Goal: Task Accomplishment & Management: Manage account settings

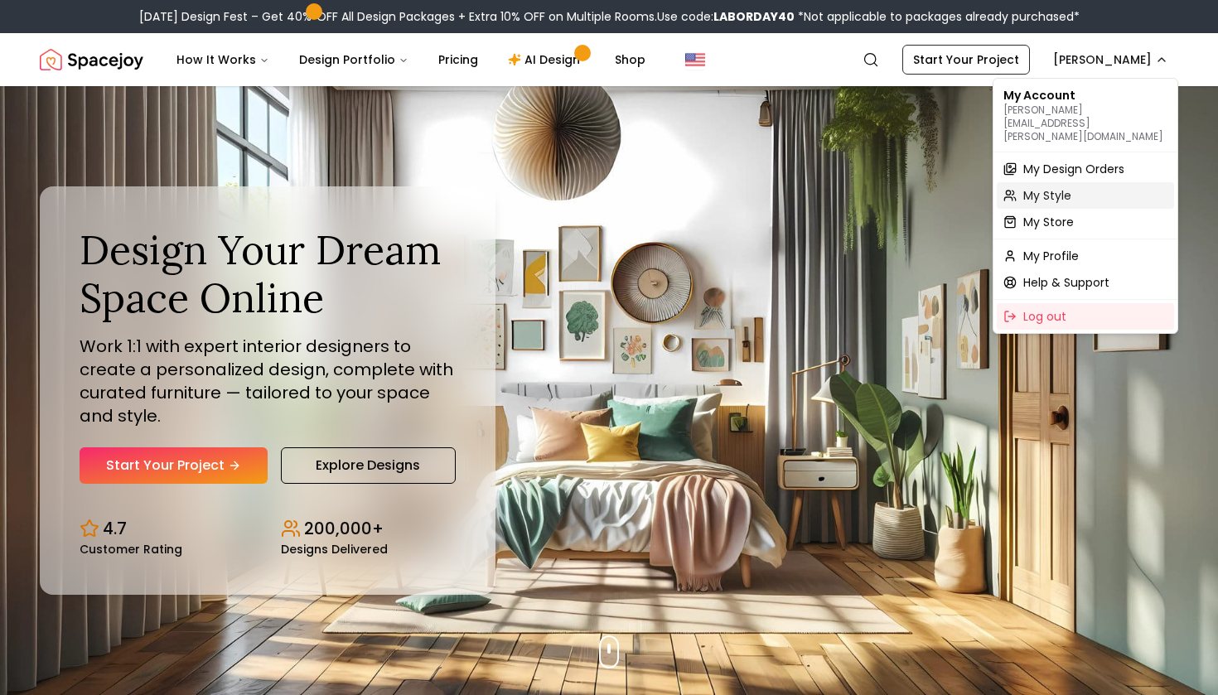
click at [1074, 182] on div "My Style" at bounding box center [1085, 195] width 177 height 27
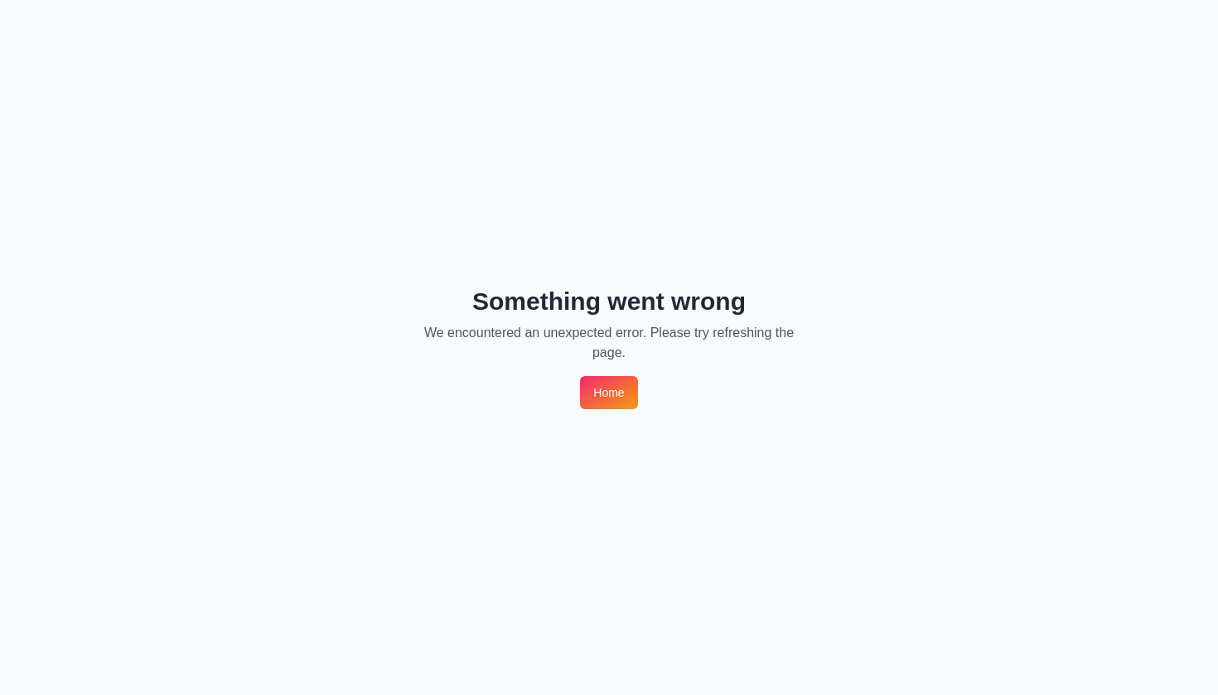
click at [642, 372] on div "Something went wrong We encountered an unexpected error. Please try refreshing …" at bounding box center [609, 347] width 1218 height 695
click at [609, 391] on link "Home" at bounding box center [608, 392] width 57 height 33
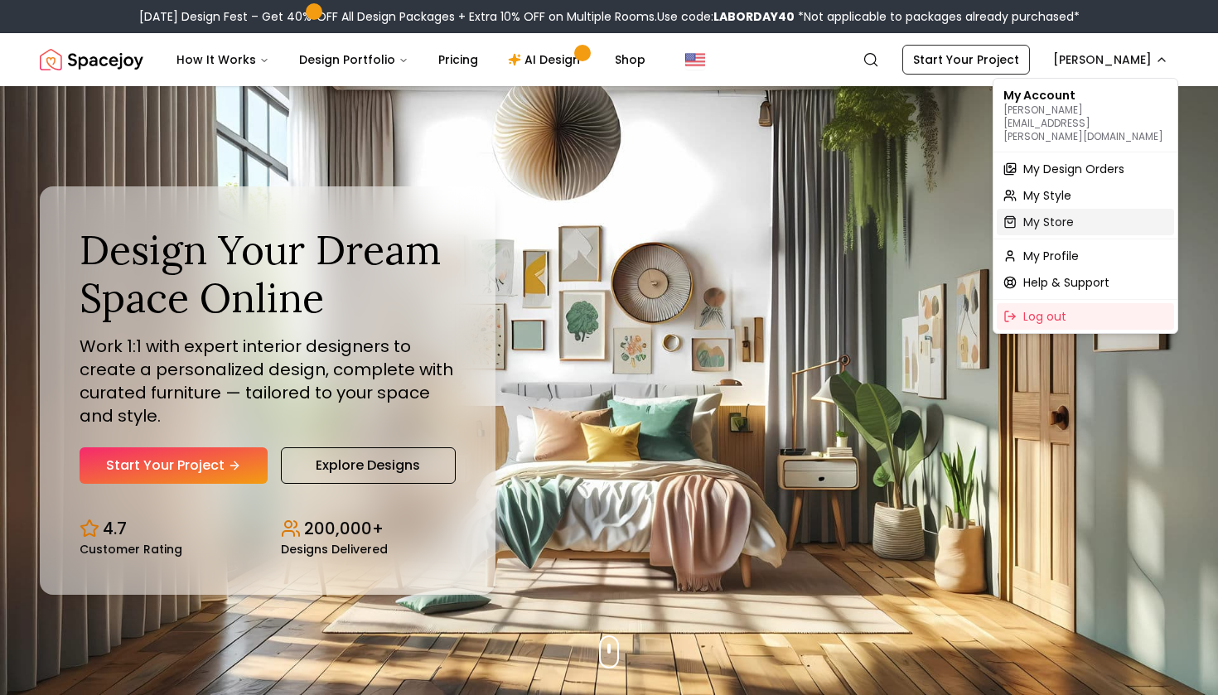
click at [1060, 214] on span "My Store" at bounding box center [1048, 222] width 51 height 17
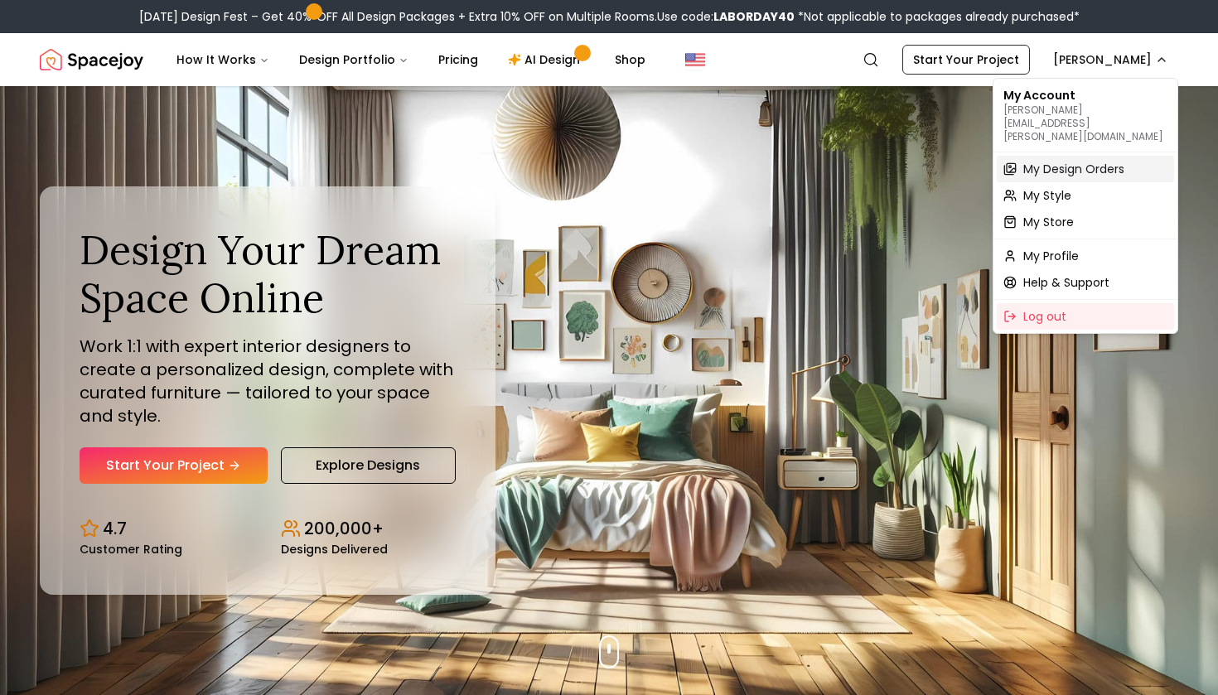
click at [1074, 161] on span "My Design Orders" at bounding box center [1073, 169] width 101 height 17
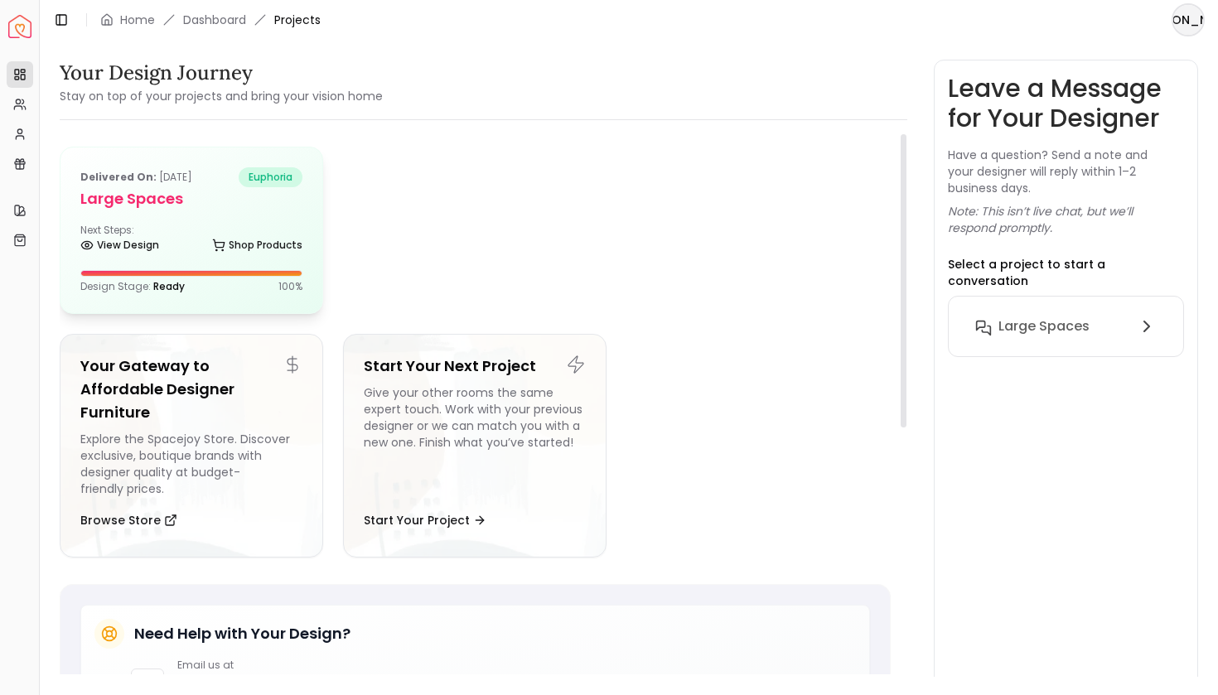
click at [285, 224] on div "Next Steps: View Design Shop Products" at bounding box center [191, 240] width 222 height 33
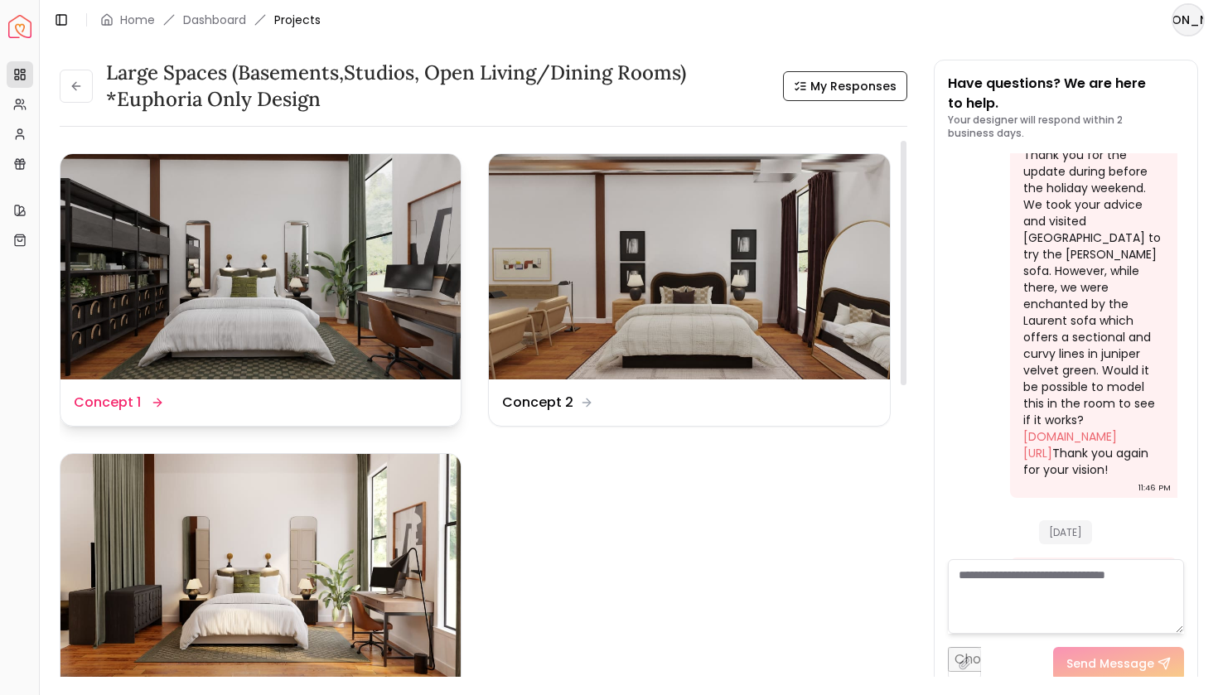
click at [291, 408] on div "Design Name Concept 1" at bounding box center [261, 403] width 374 height 20
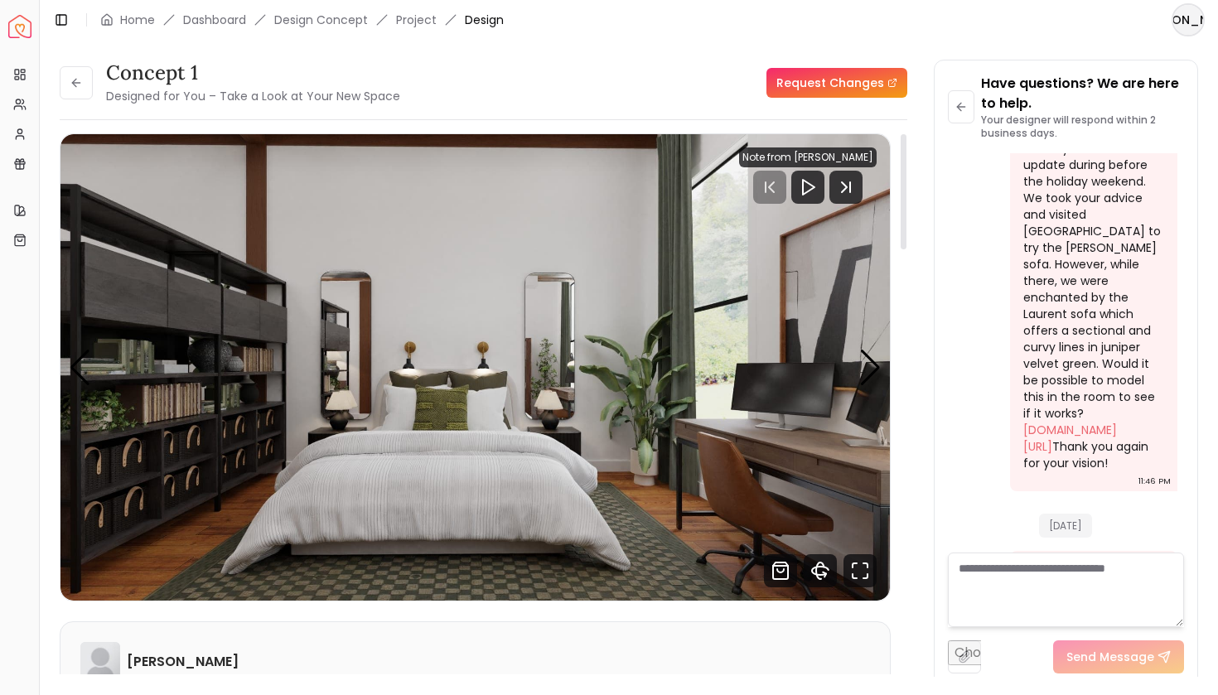
click at [785, 220] on img "1 / 7" at bounding box center [474, 367] width 829 height 466
click at [840, 193] on icon "Next Track" at bounding box center [845, 187] width 33 height 33
click at [847, 191] on icon "Next Track" at bounding box center [844, 187] width 5 height 10
click at [853, 570] on icon "Fullscreen" at bounding box center [859, 570] width 33 height 33
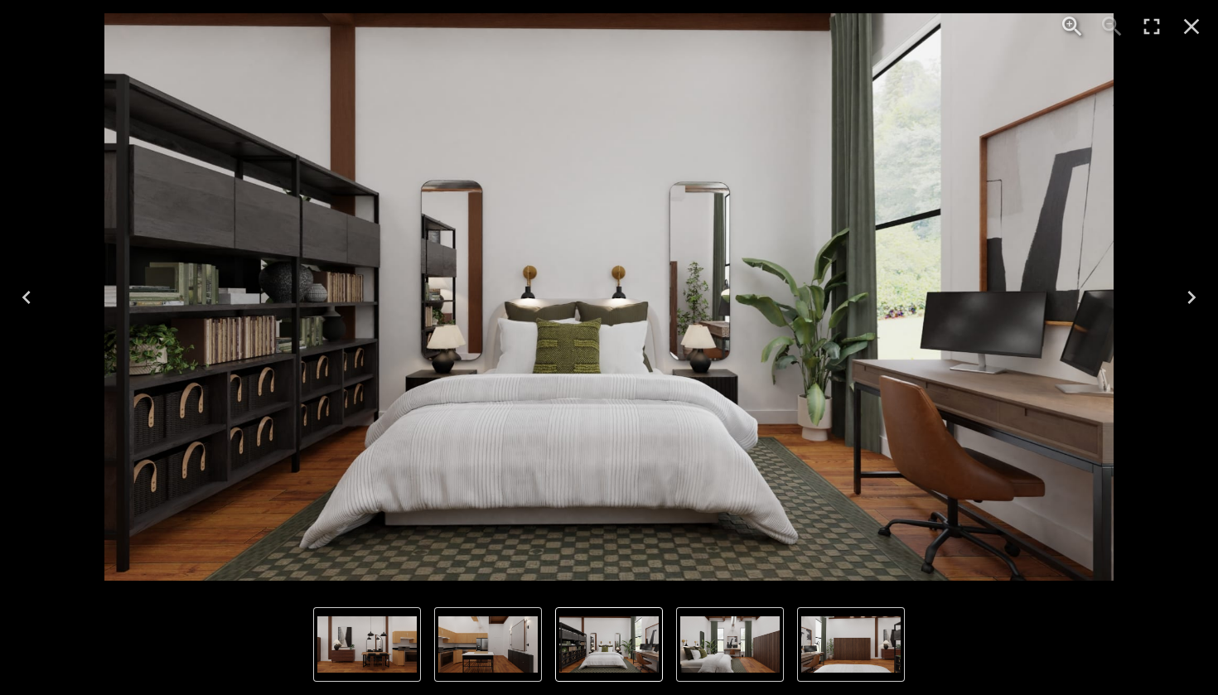
click at [1183, 307] on icon "Next" at bounding box center [1191, 297] width 27 height 27
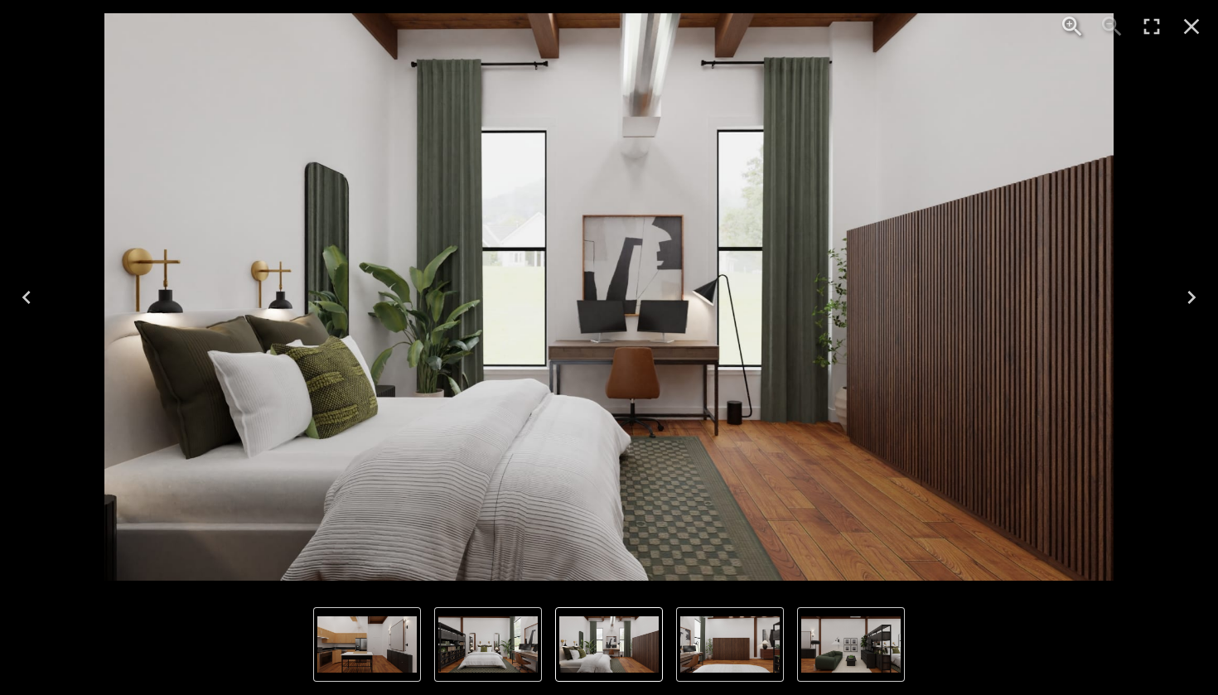
click at [606, 661] on img "2 of 7" at bounding box center [608, 644] width 99 height 56
